Goal: Navigation & Orientation: Go to known website

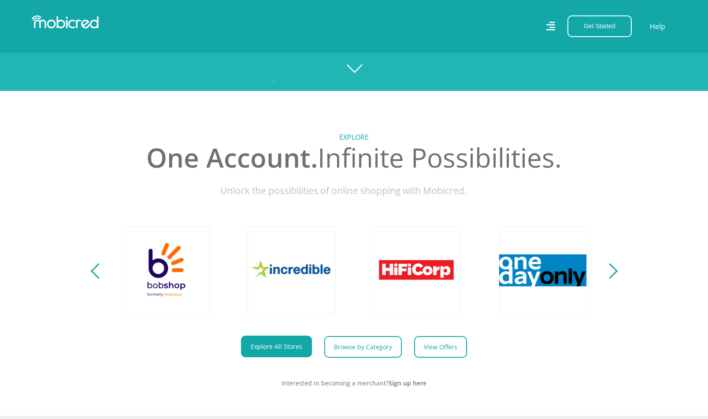
scroll to position [0, 1507]
click at [595, 27] on button "Get Started" at bounding box center [600, 26] width 64 height 22
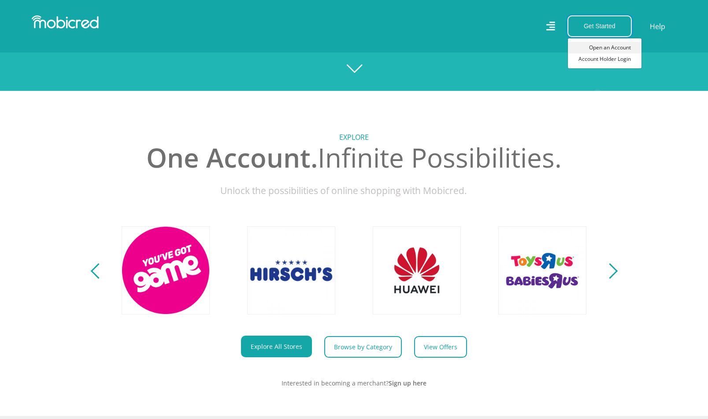
scroll to position [0, 2010]
click at [385, 350] on link "Browse by Category" at bounding box center [367, 347] width 78 height 22
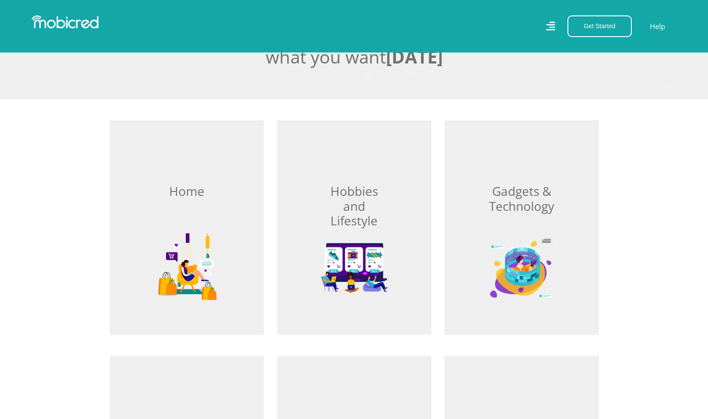
scroll to position [260, 0]
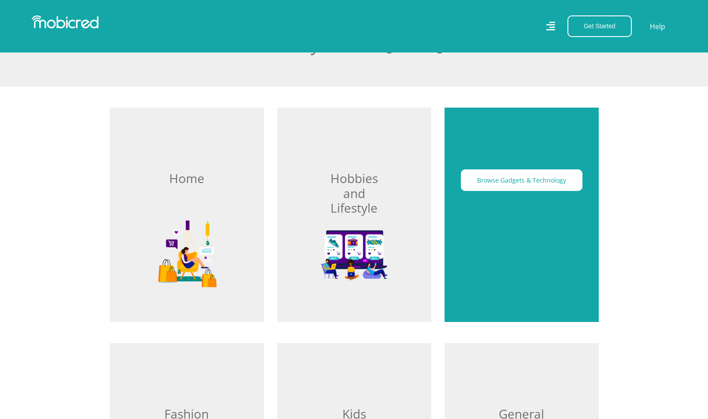
click at [516, 179] on button "Browse Gadgets & Technology" at bounding box center [522, 180] width 122 height 22
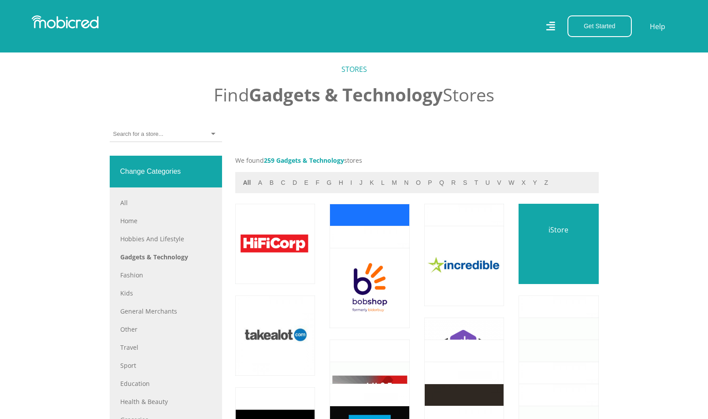
scroll to position [303, 0]
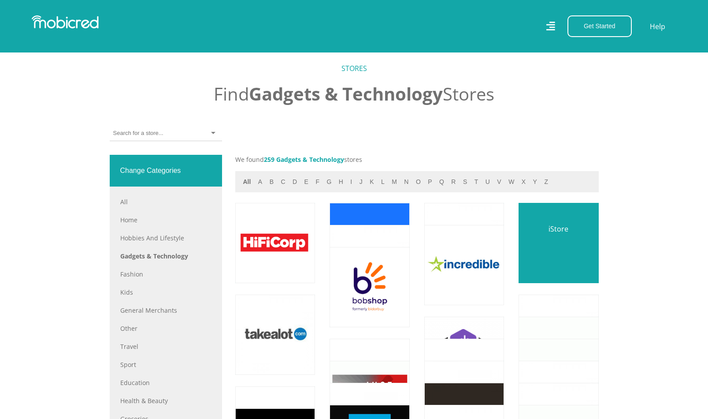
click at [542, 239] on link at bounding box center [559, 243] width 94 height 94
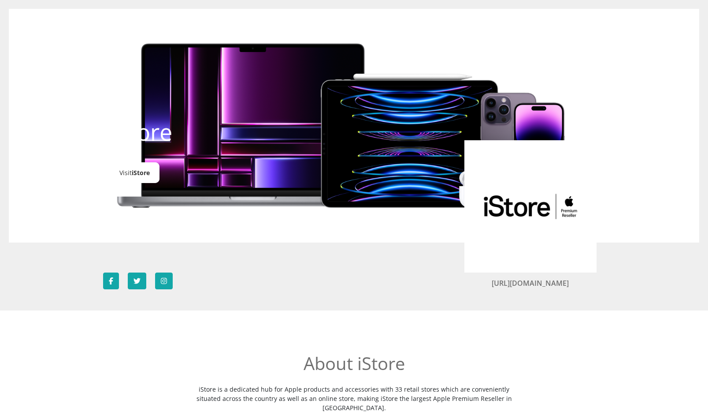
click at [128, 176] on link "Visit iStore" at bounding box center [135, 172] width 50 height 21
